Goal: Find specific page/section: Find specific page/section

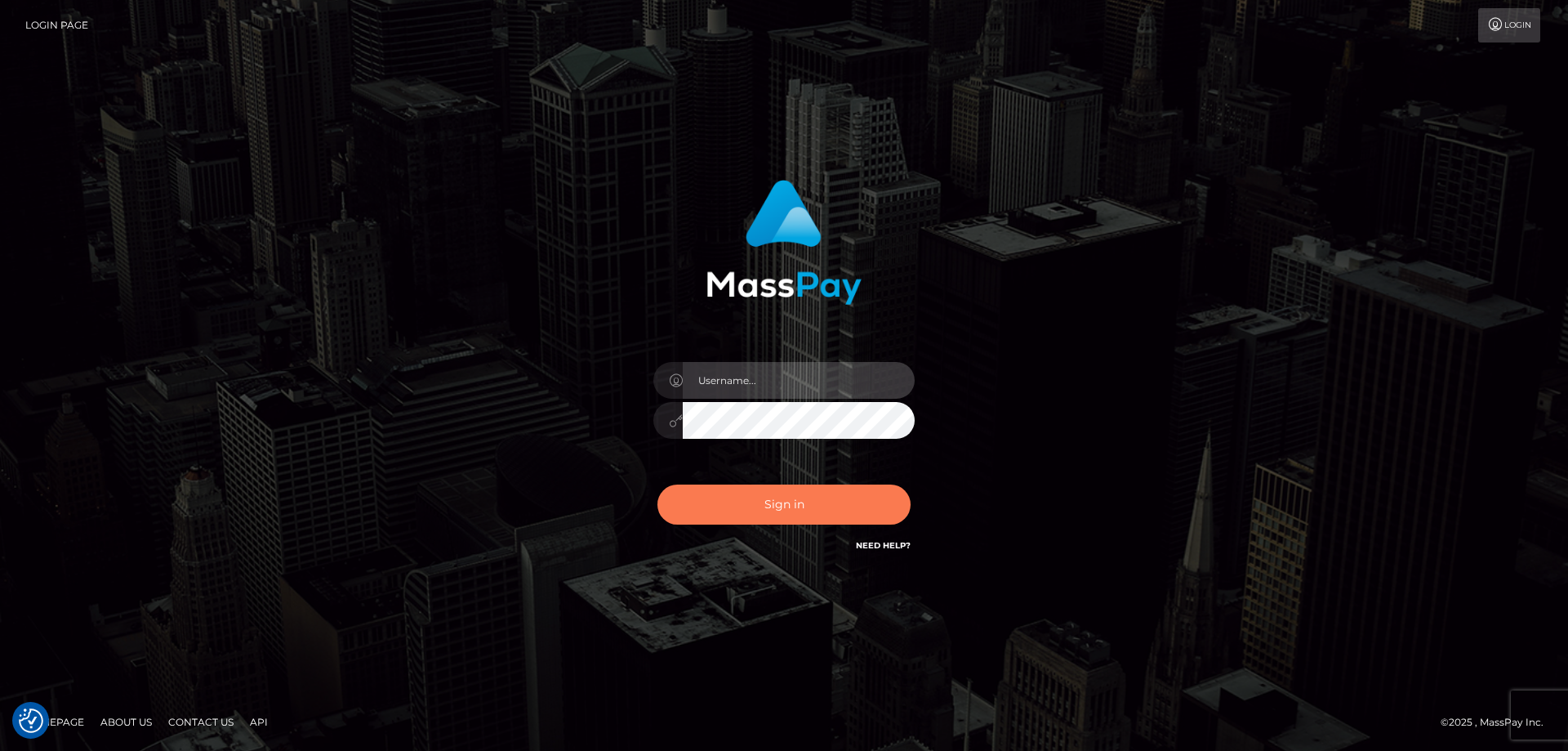
type input "angie.ctfo"
click at [788, 506] on button "Sign in" at bounding box center [783, 504] width 253 height 40
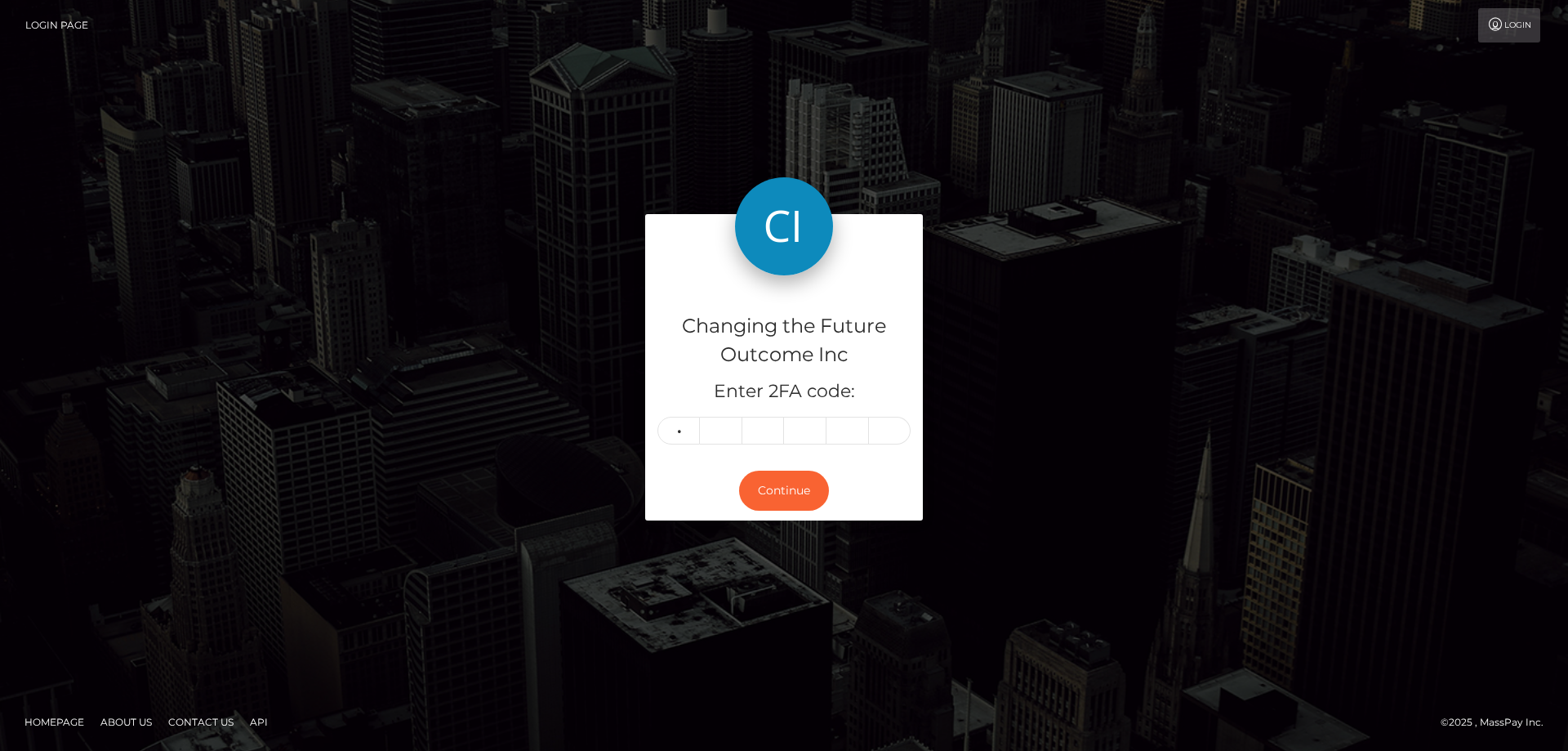
type input "9"
type input "0"
type input "1"
type input "4"
type input "9"
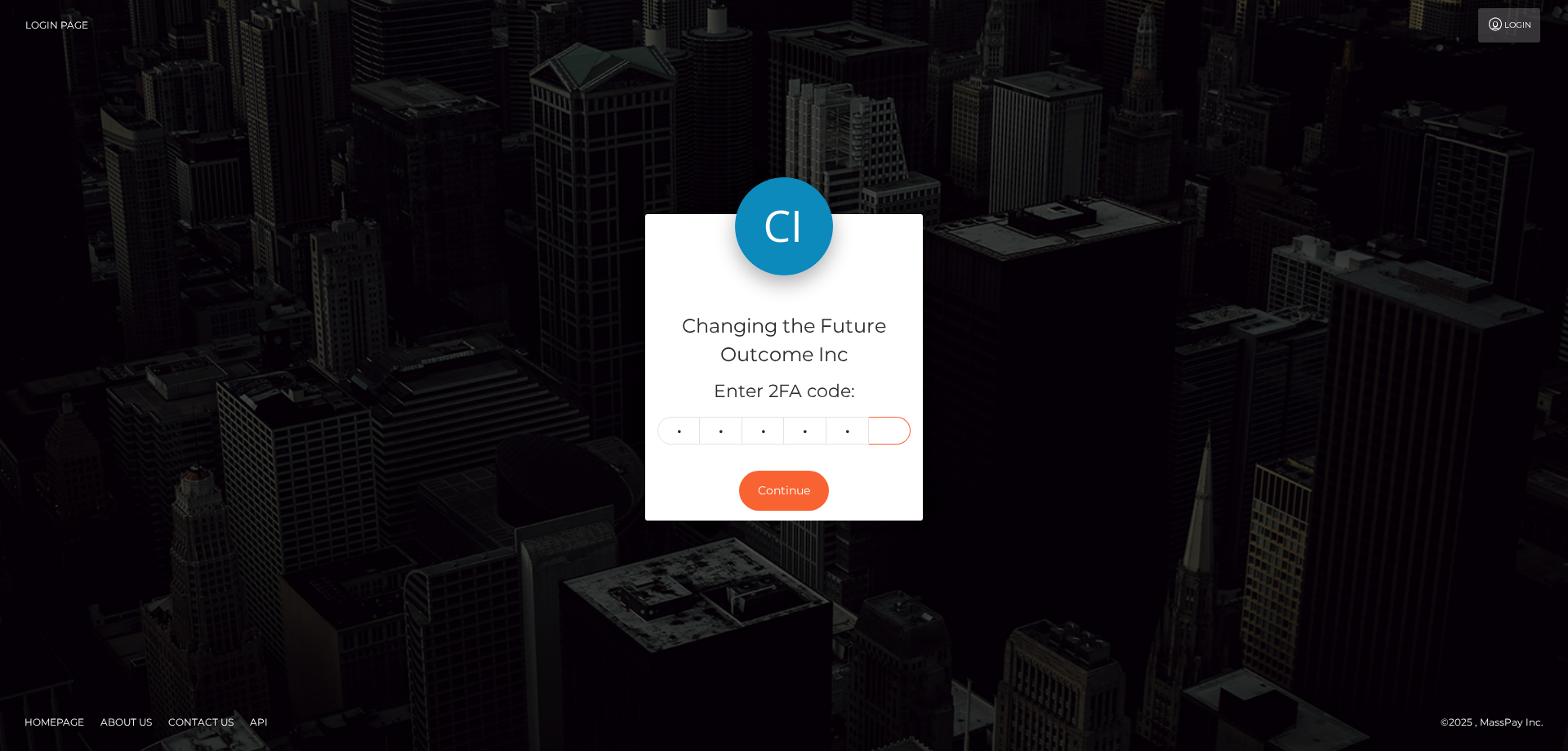
type input "5"
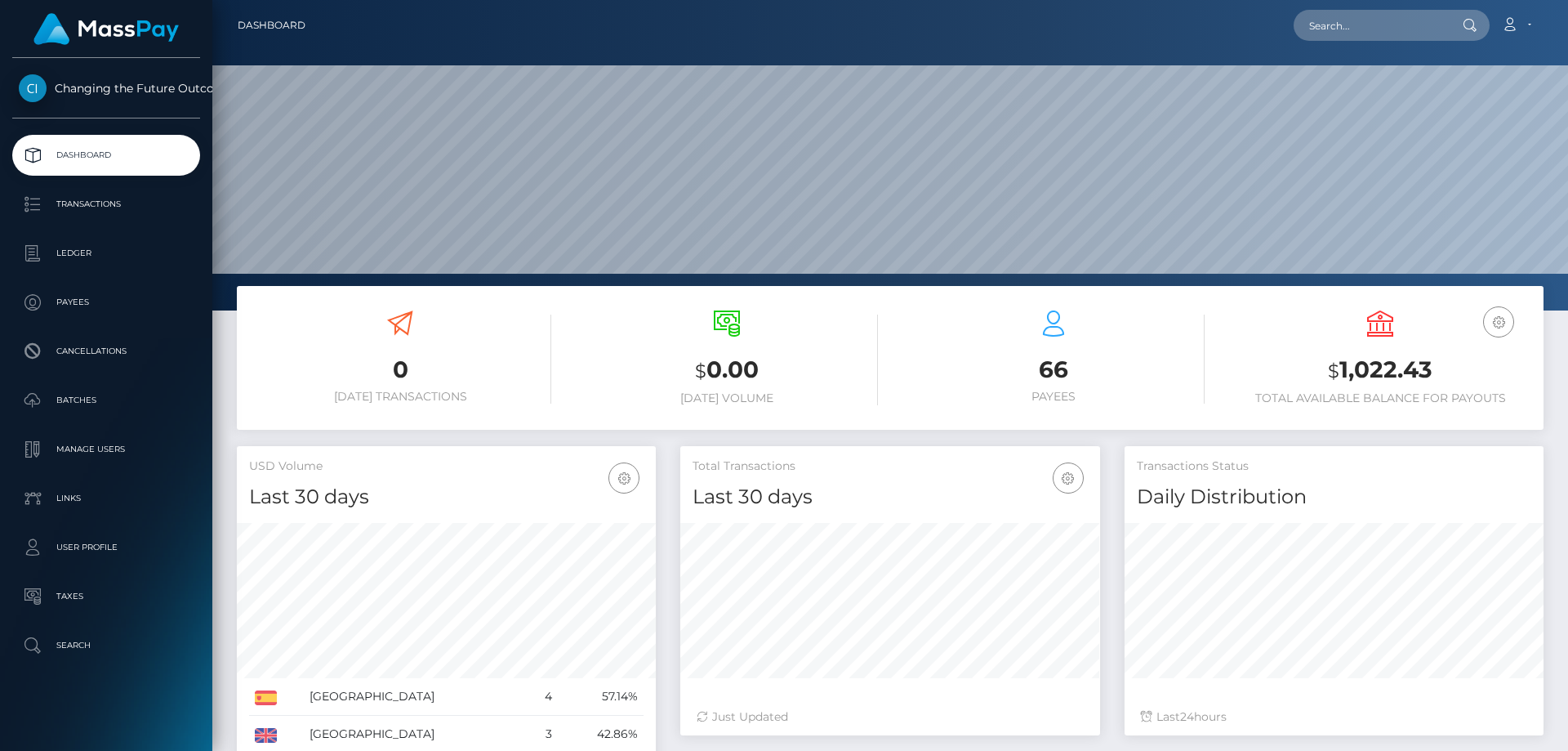
scroll to position [290, 420]
click at [80, 253] on p "Ledger" at bounding box center [106, 253] width 175 height 24
